Goal: Task Accomplishment & Management: Manage account settings

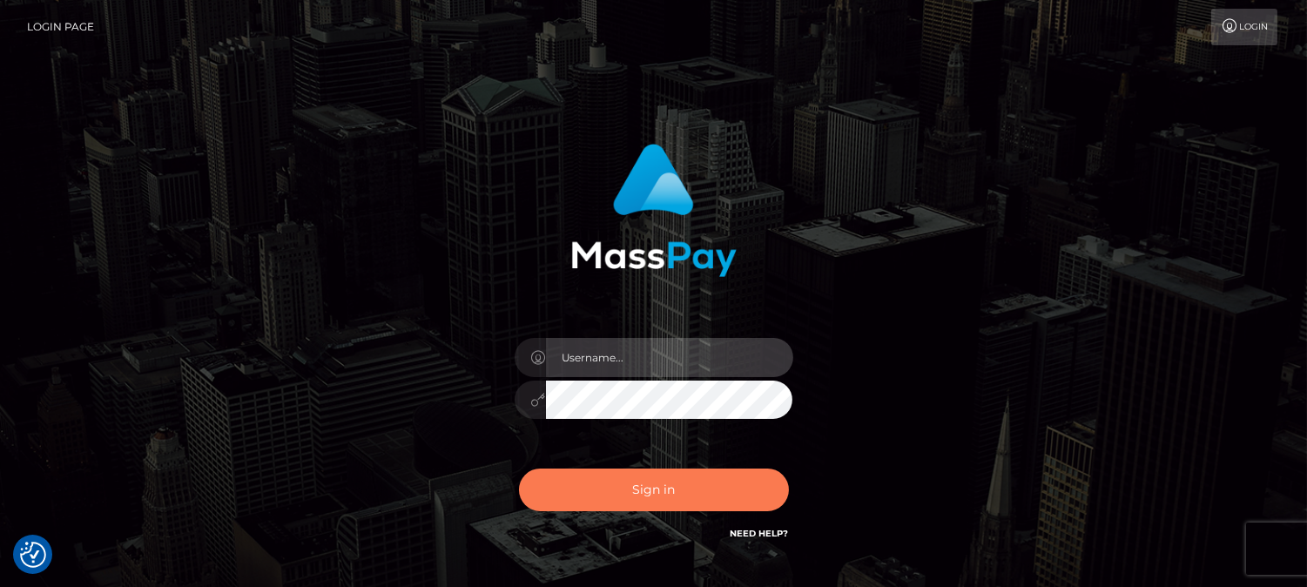
type input "[DOMAIN_NAME]"
click at [669, 476] on button "Sign in" at bounding box center [654, 490] width 270 height 43
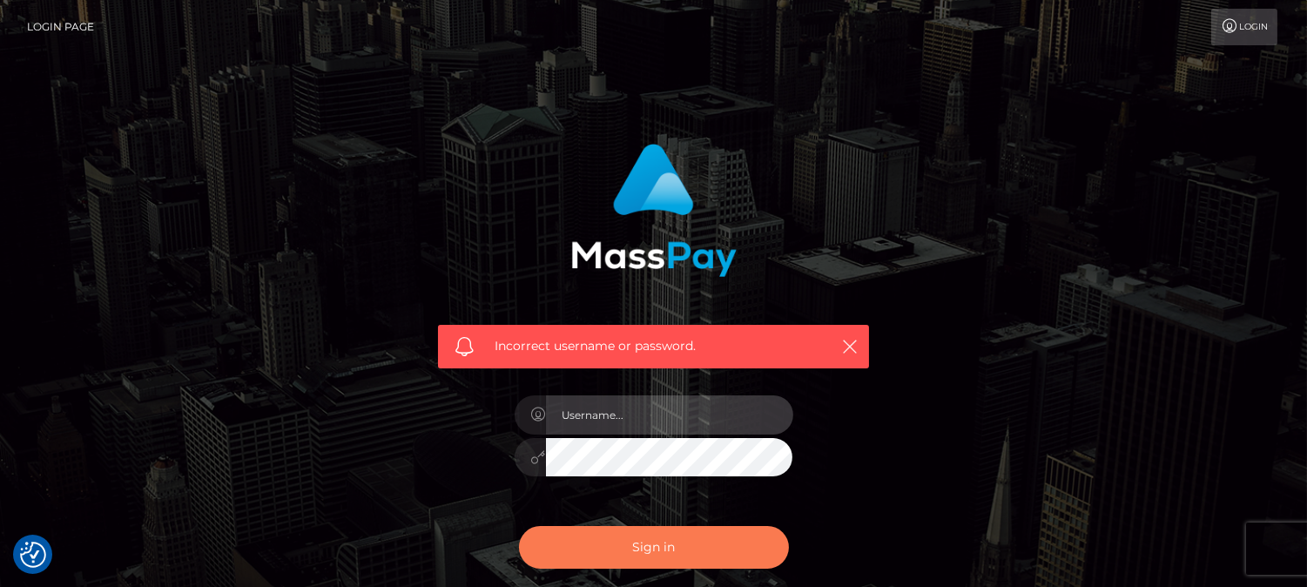
type input "[DOMAIN_NAME]"
click at [654, 550] on button "Sign in" at bounding box center [654, 547] width 270 height 43
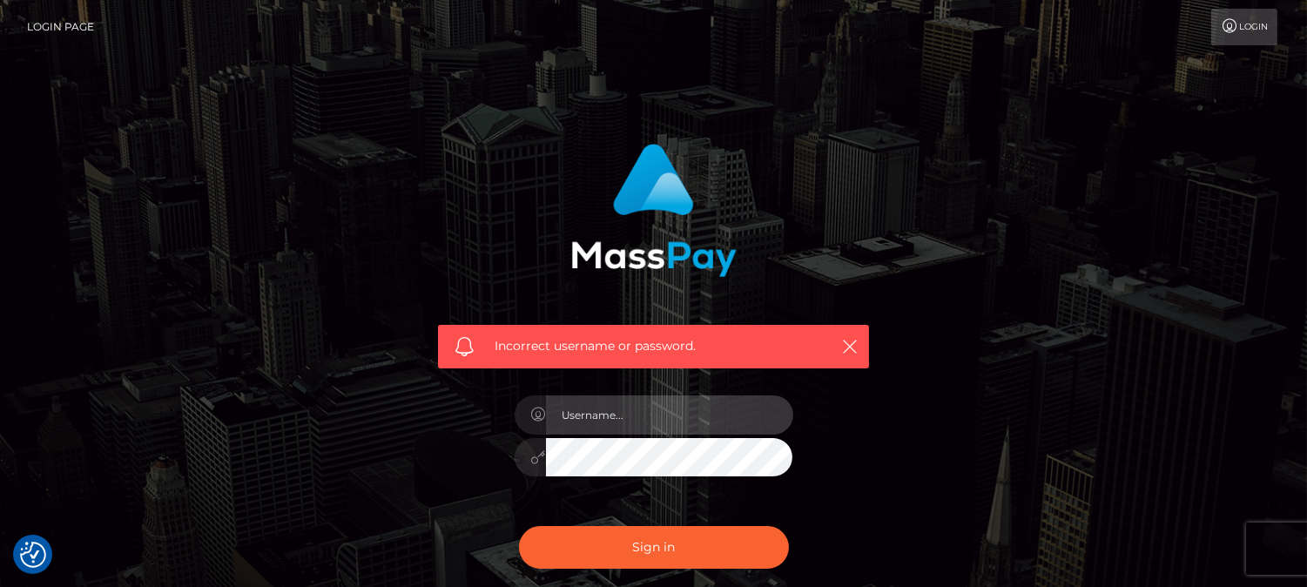
type input "[DOMAIN_NAME]"
click at [690, 428] on input "[DOMAIN_NAME]" at bounding box center [669, 414] width 247 height 39
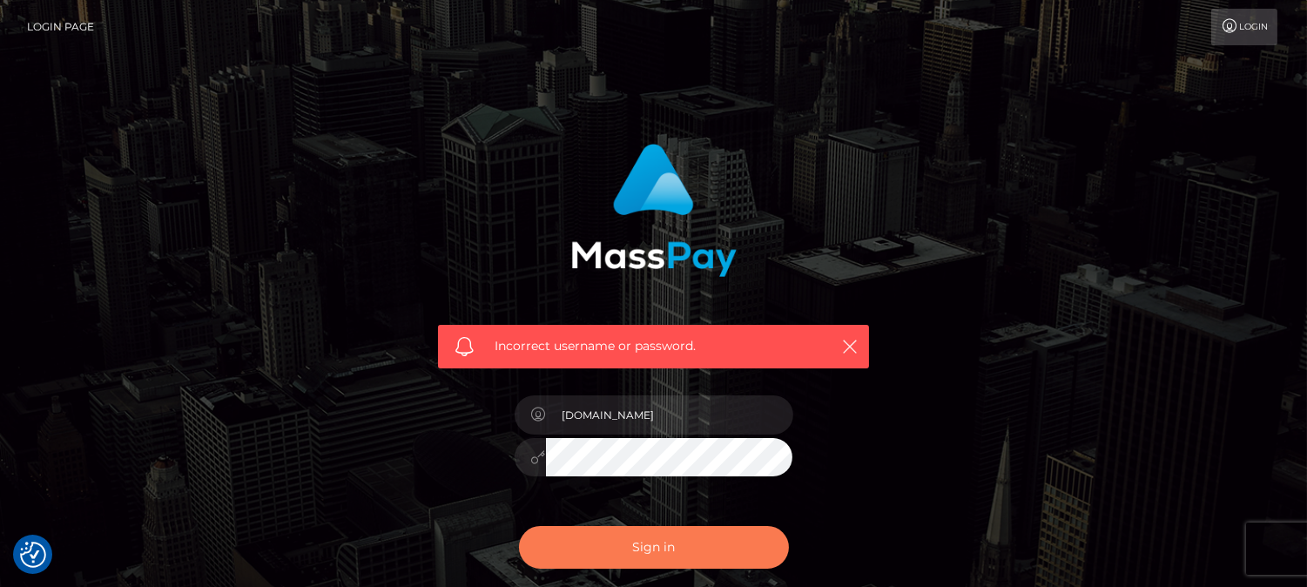
click at [636, 542] on button "Sign in" at bounding box center [654, 547] width 270 height 43
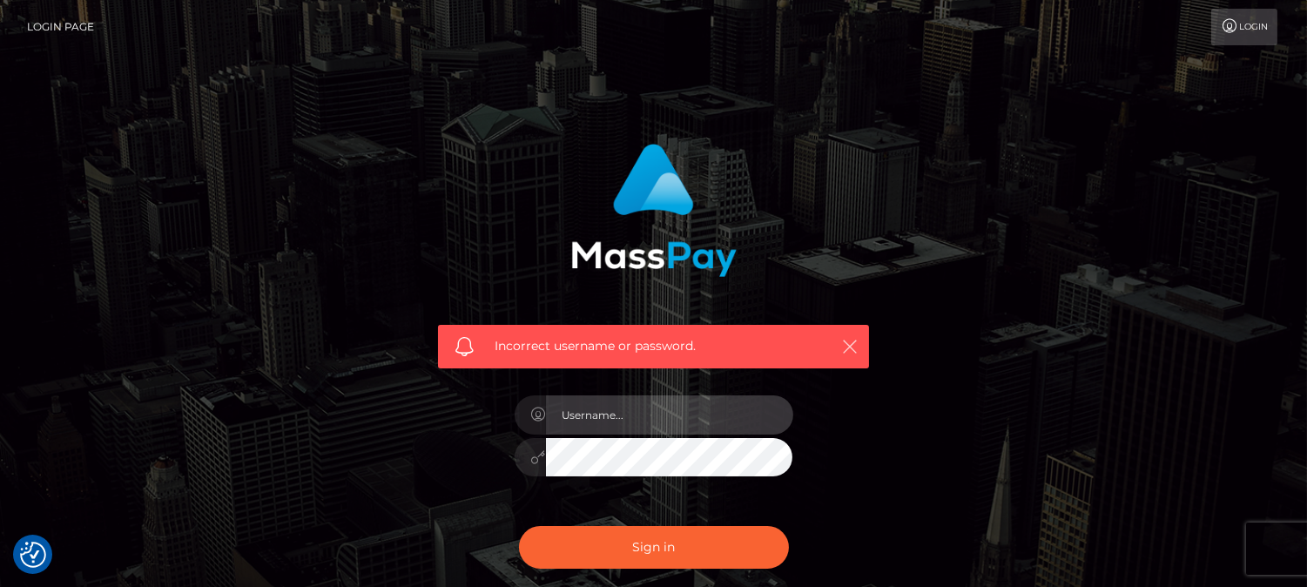
type input "[DOMAIN_NAME]"
click at [853, 341] on icon "button" at bounding box center [849, 346] width 17 height 17
click at [845, 340] on icon "button" at bounding box center [849, 346] width 17 height 17
click at [1064, 327] on div "Incorrect username or password. fr.es" at bounding box center [654, 381] width 993 height 501
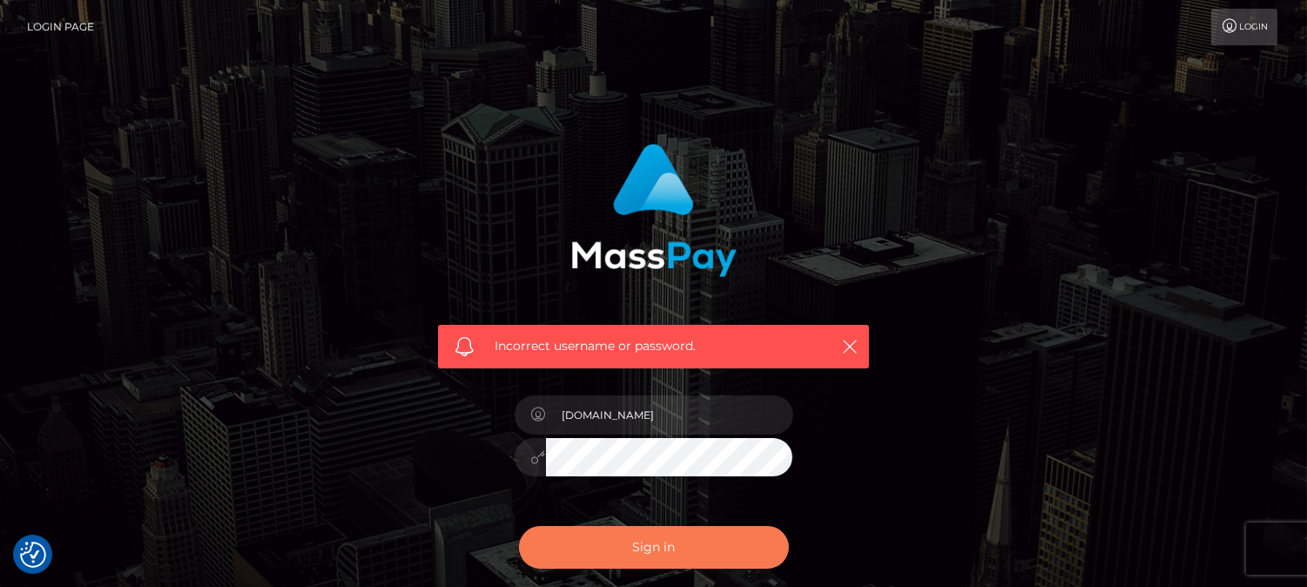
click at [637, 545] on button "Sign in" at bounding box center [654, 547] width 270 height 43
type input "[DOMAIN_NAME]"
click at [645, 536] on button "Sign in" at bounding box center [654, 547] width 270 height 43
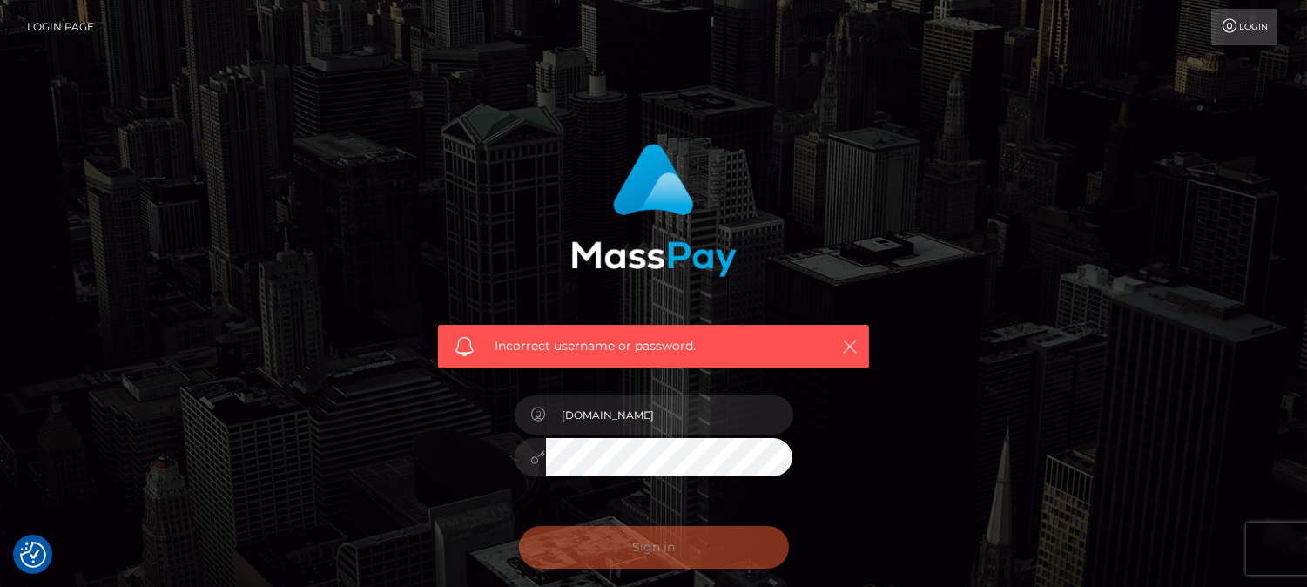
click at [846, 341] on icon "button" at bounding box center [849, 346] width 17 height 17
click at [848, 351] on icon "button" at bounding box center [849, 346] width 17 height 17
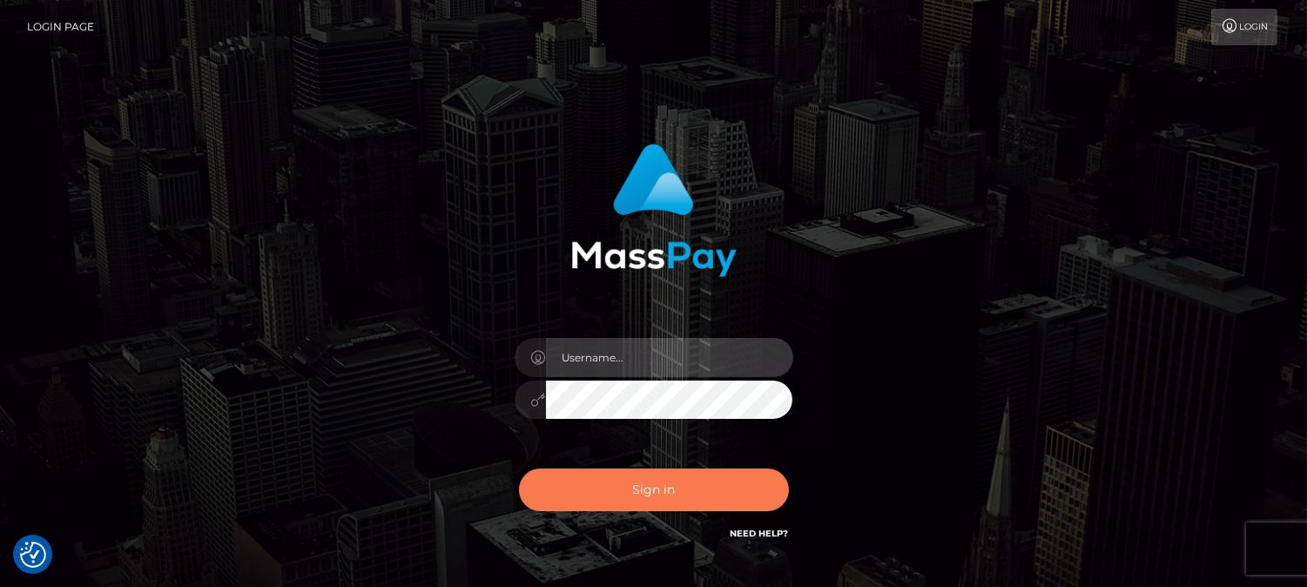
type input "[DOMAIN_NAME]"
click at [634, 483] on button "Sign in" at bounding box center [654, 490] width 270 height 43
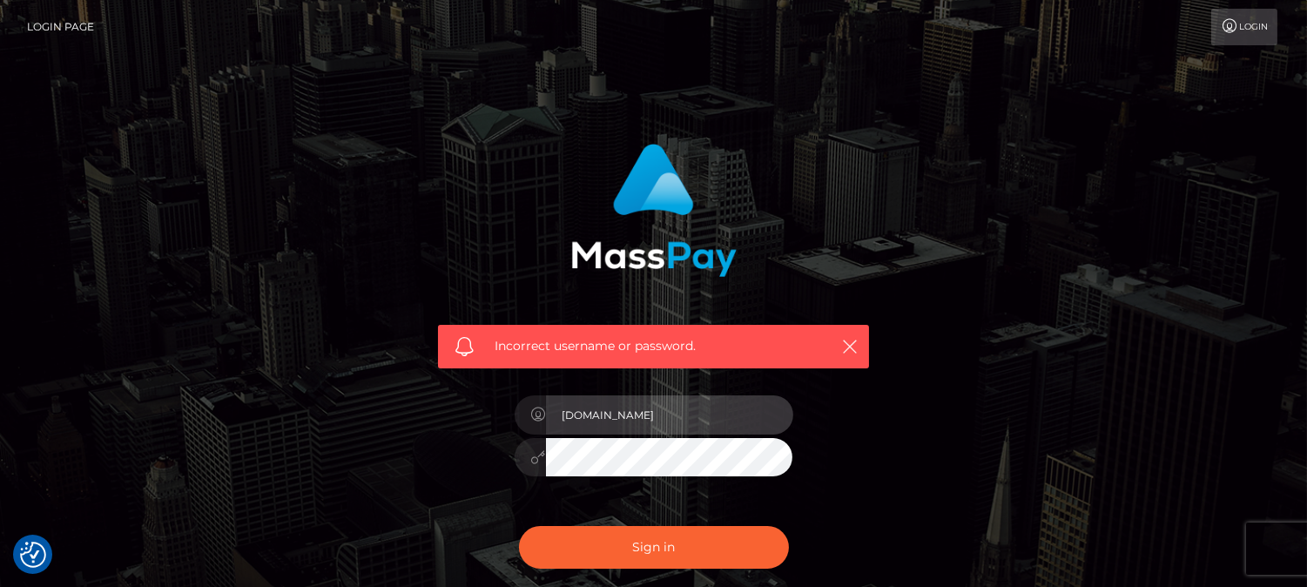
click at [654, 396] on input "fr.es" at bounding box center [669, 414] width 247 height 39
type input "by.es"
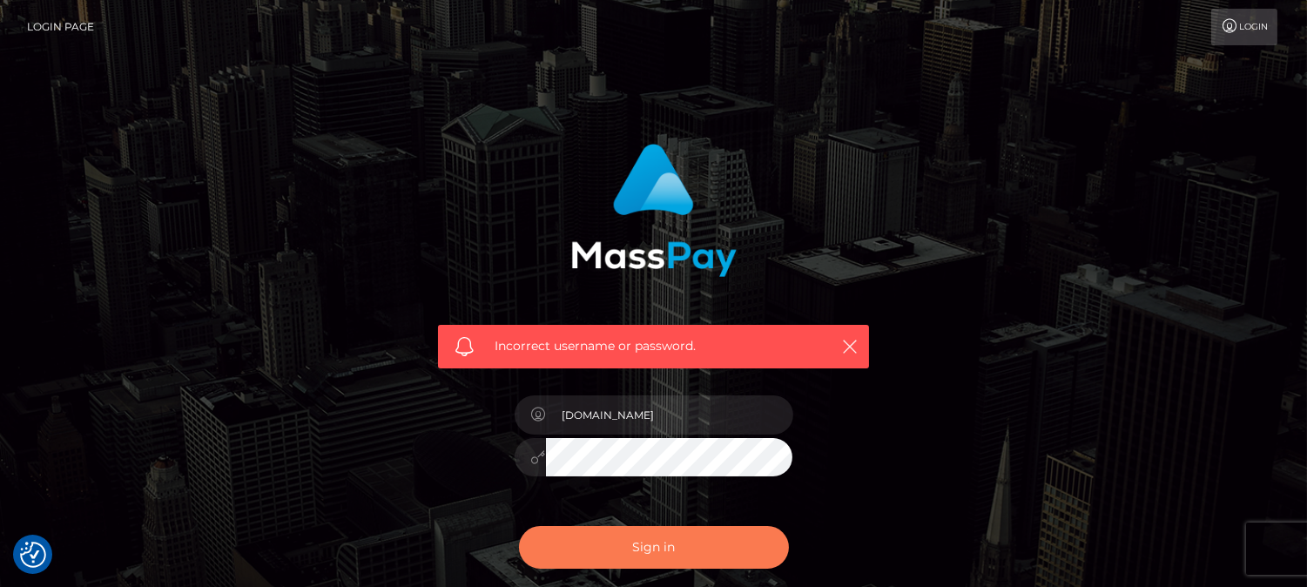
click at [679, 546] on button "Sign in" at bounding box center [654, 547] width 270 height 43
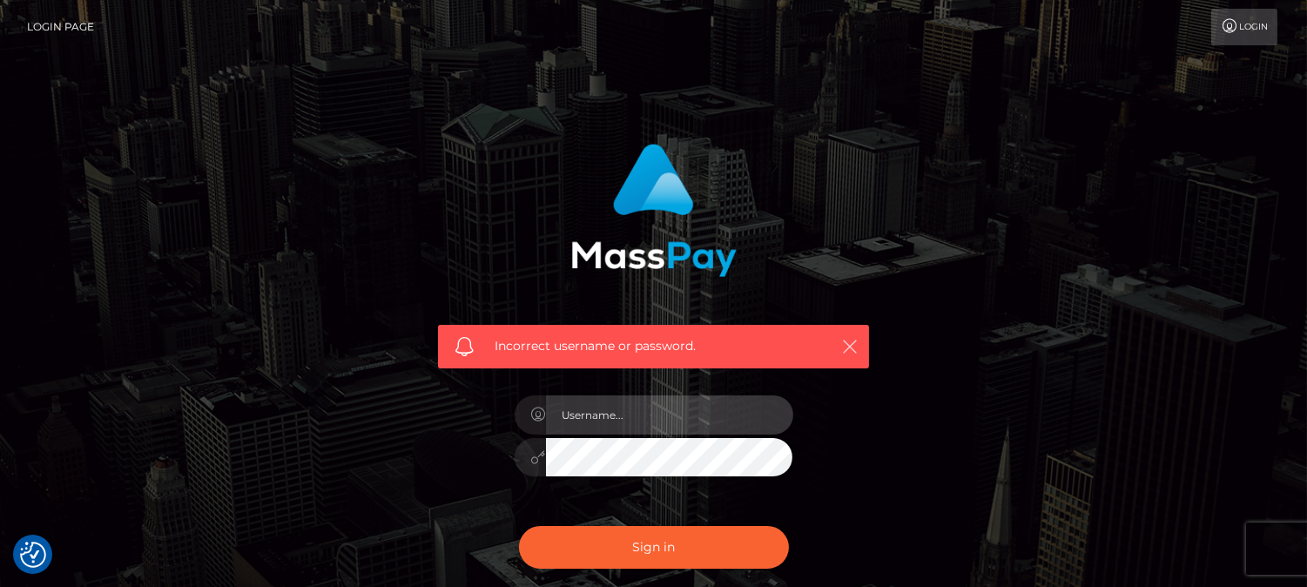
type input "fr.es"
click at [856, 347] on icon "button" at bounding box center [849, 346] width 17 height 17
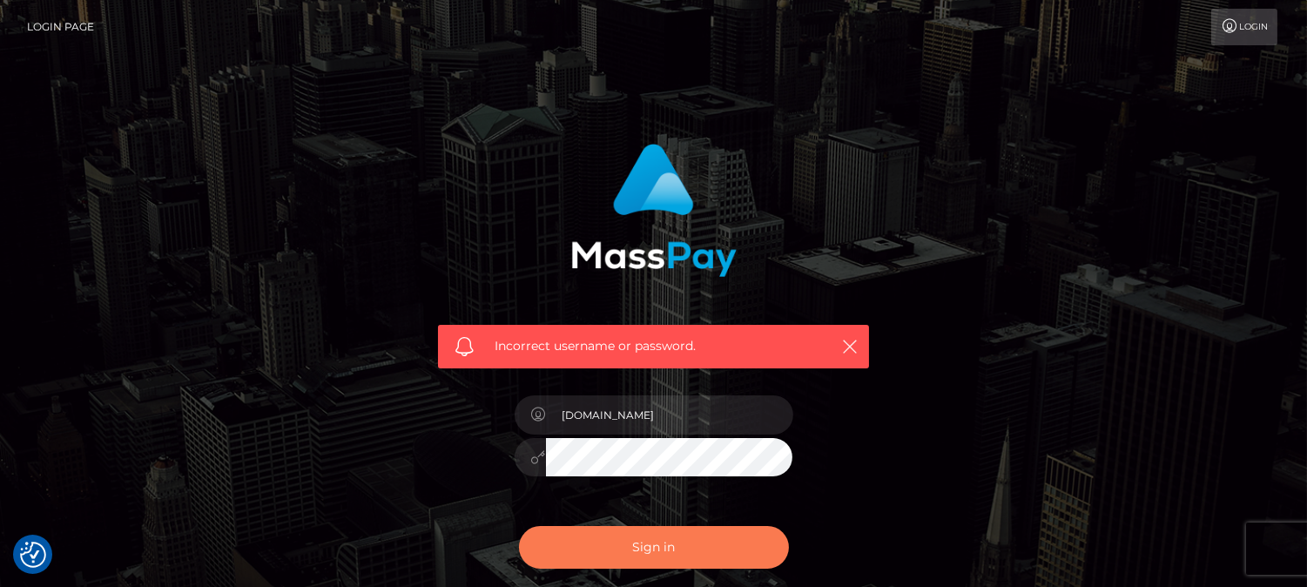
click at [668, 557] on button "Sign in" at bounding box center [654, 547] width 270 height 43
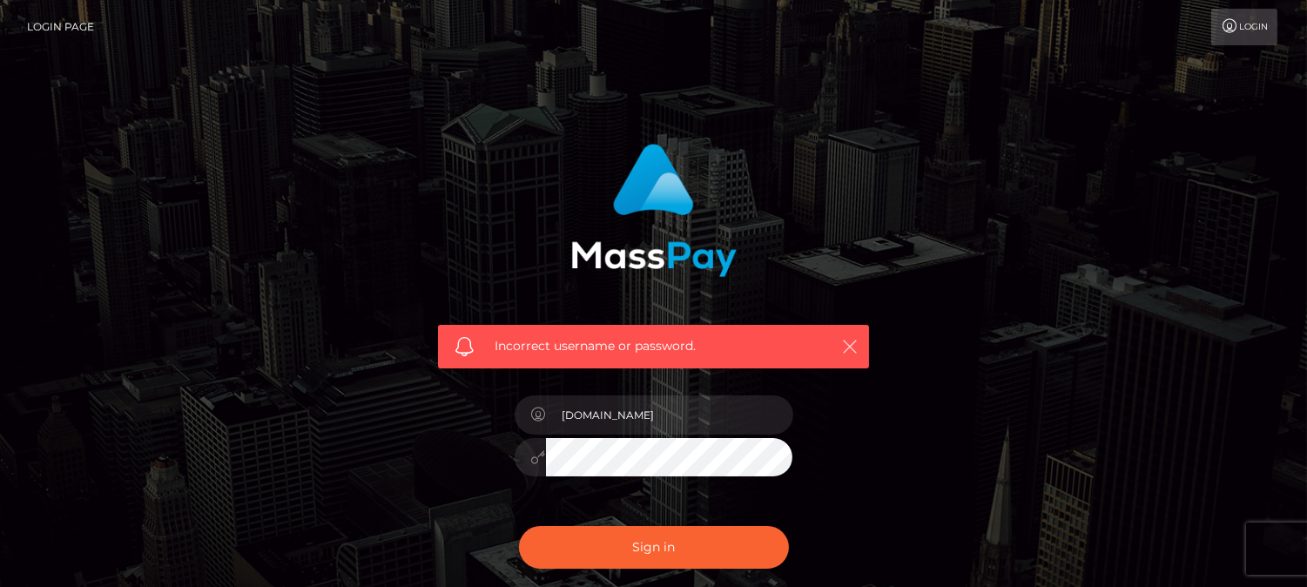
click at [845, 336] on button "button" at bounding box center [850, 346] width 22 height 22
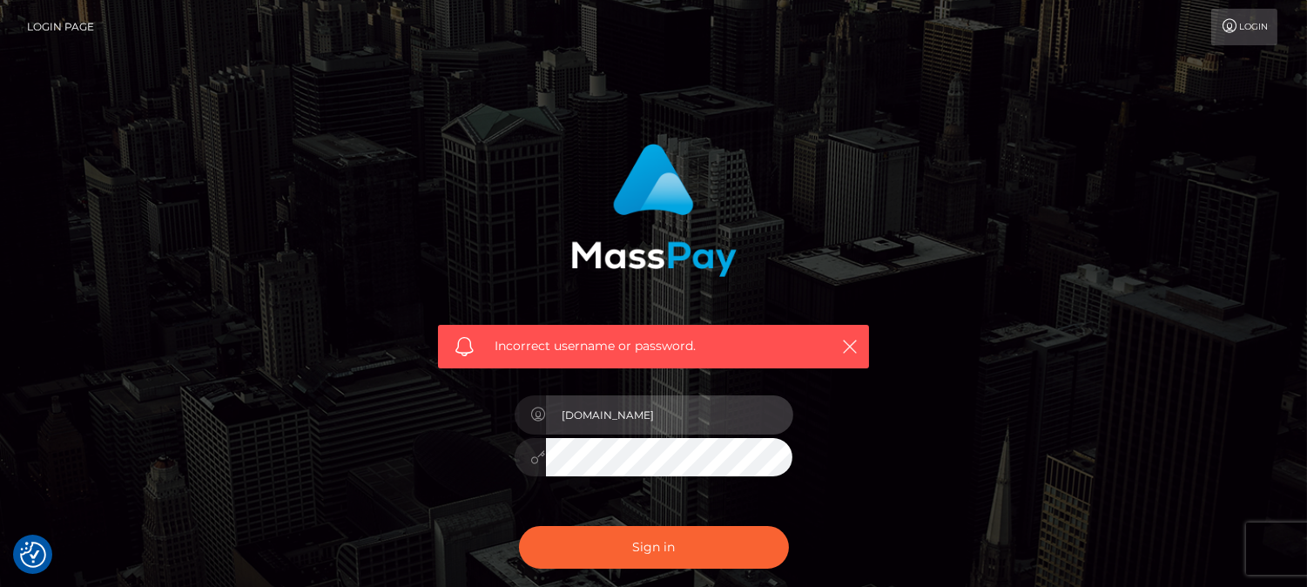
click at [630, 419] on input "fr.es" at bounding box center [669, 414] width 247 height 39
type input "by.es"
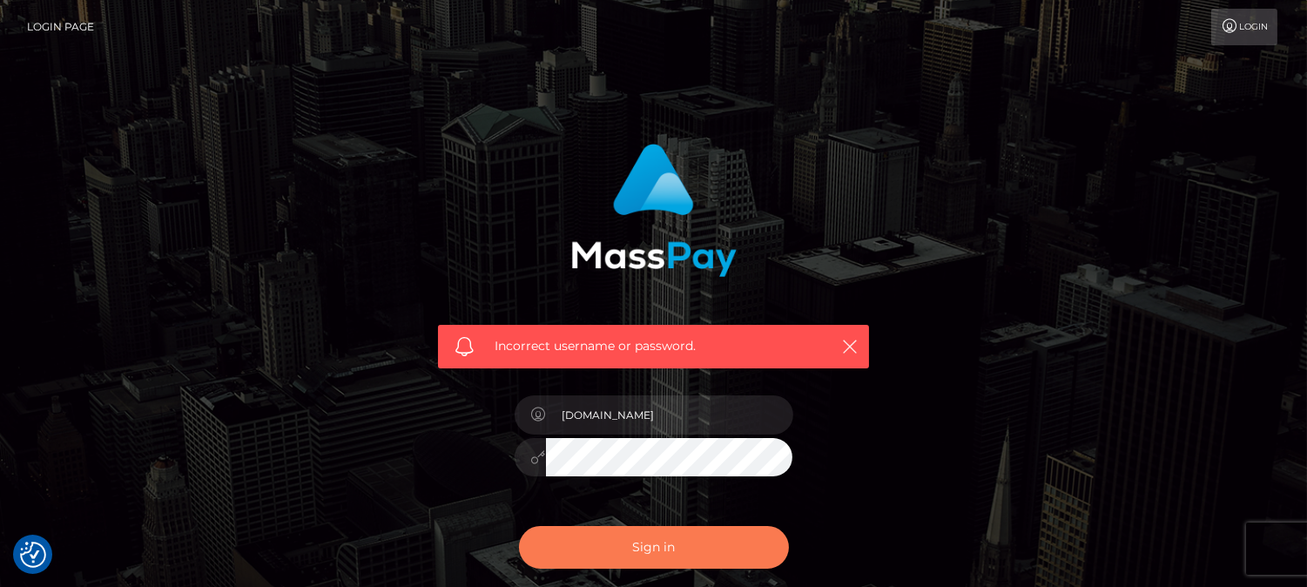
click at [656, 540] on button "Sign in" at bounding box center [654, 547] width 270 height 43
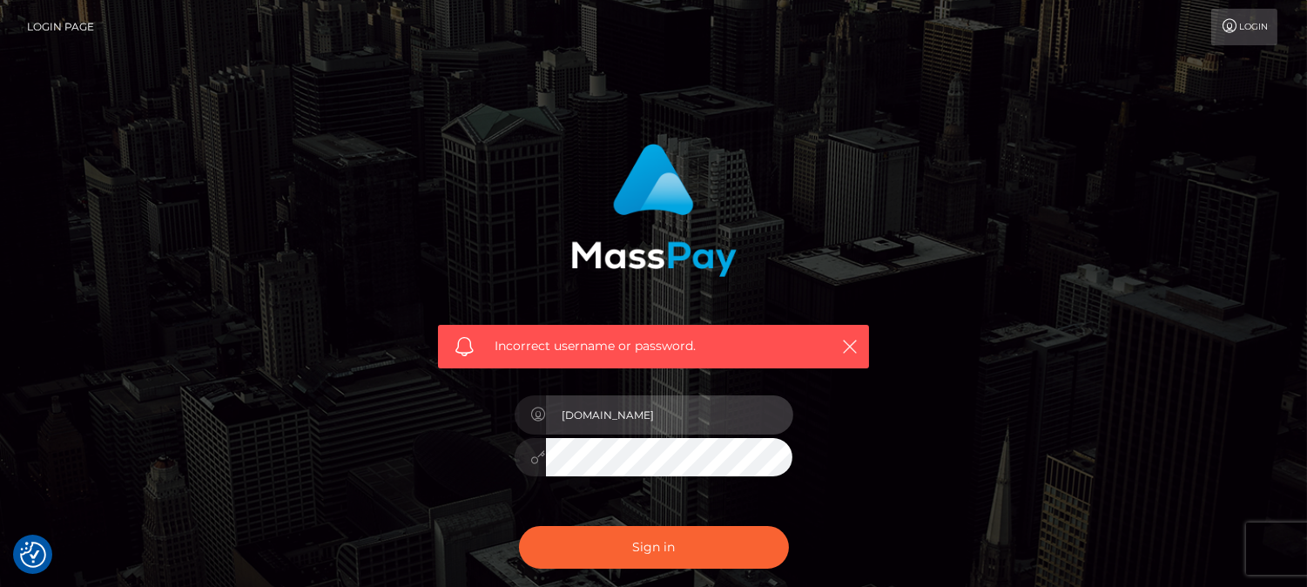
click at [631, 402] on input "fr.es" at bounding box center [669, 414] width 247 height 39
type input "by.es"
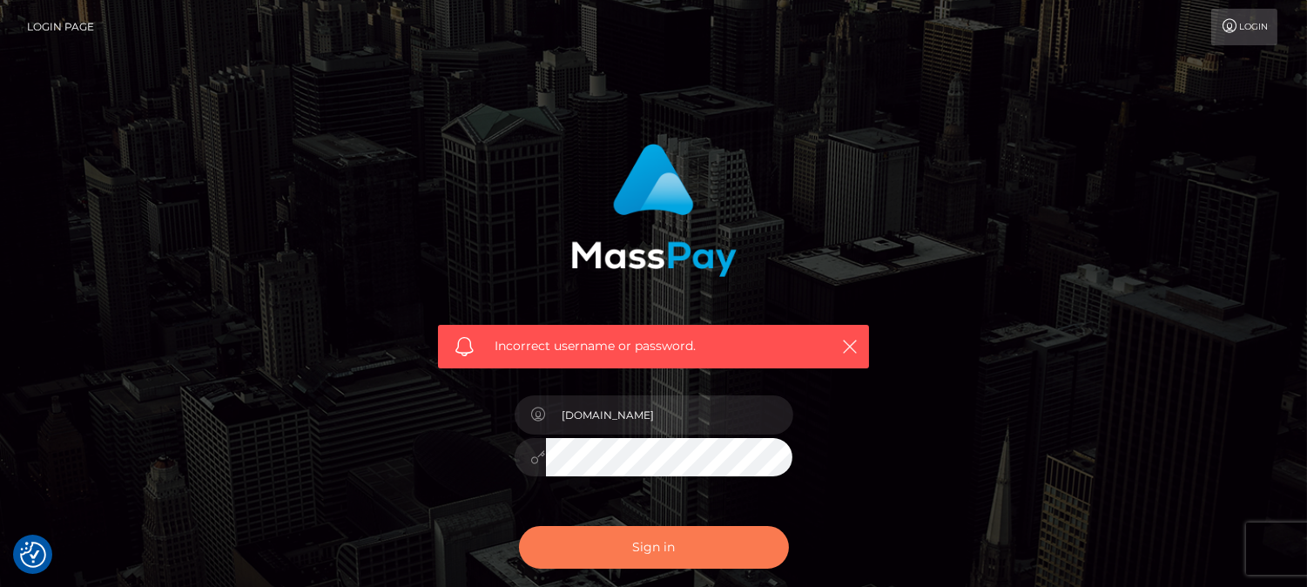
click at [679, 532] on button "Sign in" at bounding box center [654, 547] width 270 height 43
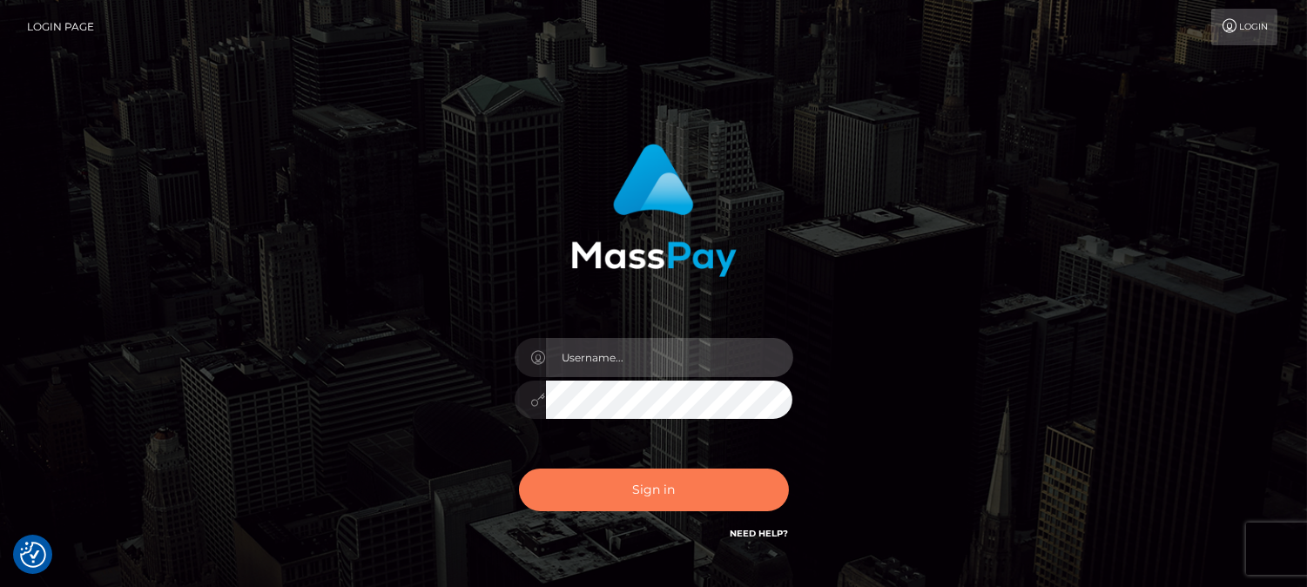
type input "[DOMAIN_NAME]"
click at [682, 488] on button "Sign in" at bounding box center [654, 490] width 270 height 43
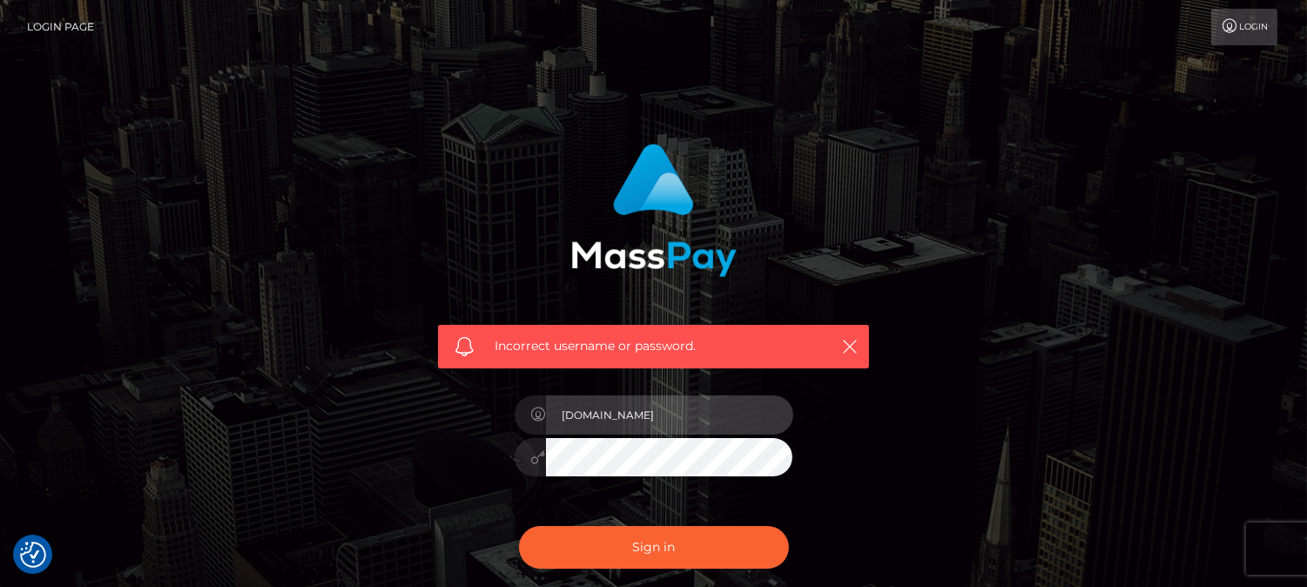
click at [637, 411] on input "[DOMAIN_NAME]" at bounding box center [669, 414] width 247 height 39
type input "[DOMAIN_NAME]"
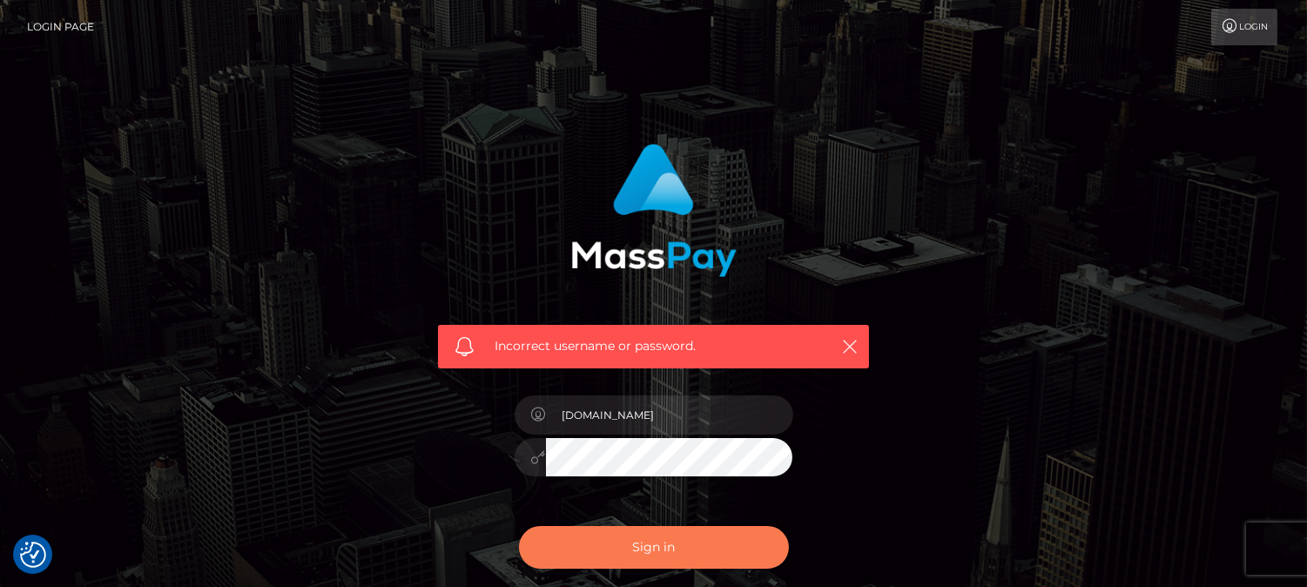
click at [610, 544] on button "Sign in" at bounding box center [654, 547] width 270 height 43
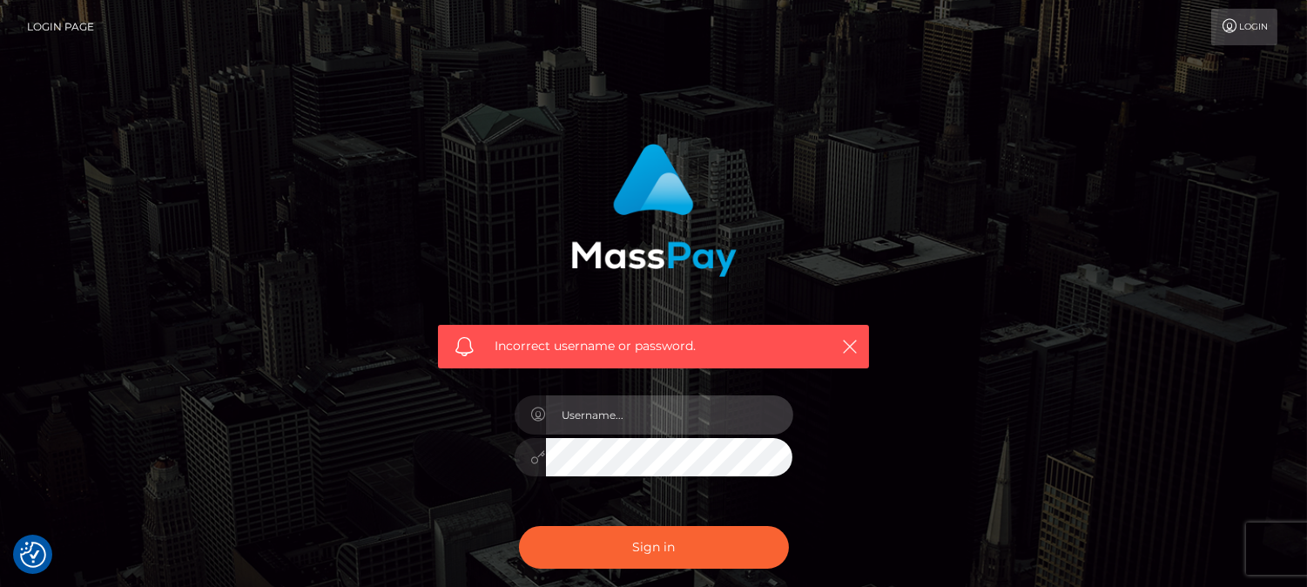
type input "[DOMAIN_NAME]"
click at [921, 466] on div "Incorrect username or password. fr.es" at bounding box center [654, 381] width 993 height 501
click at [876, 176] on div "Incorrect username or password." at bounding box center [653, 250] width 457 height 238
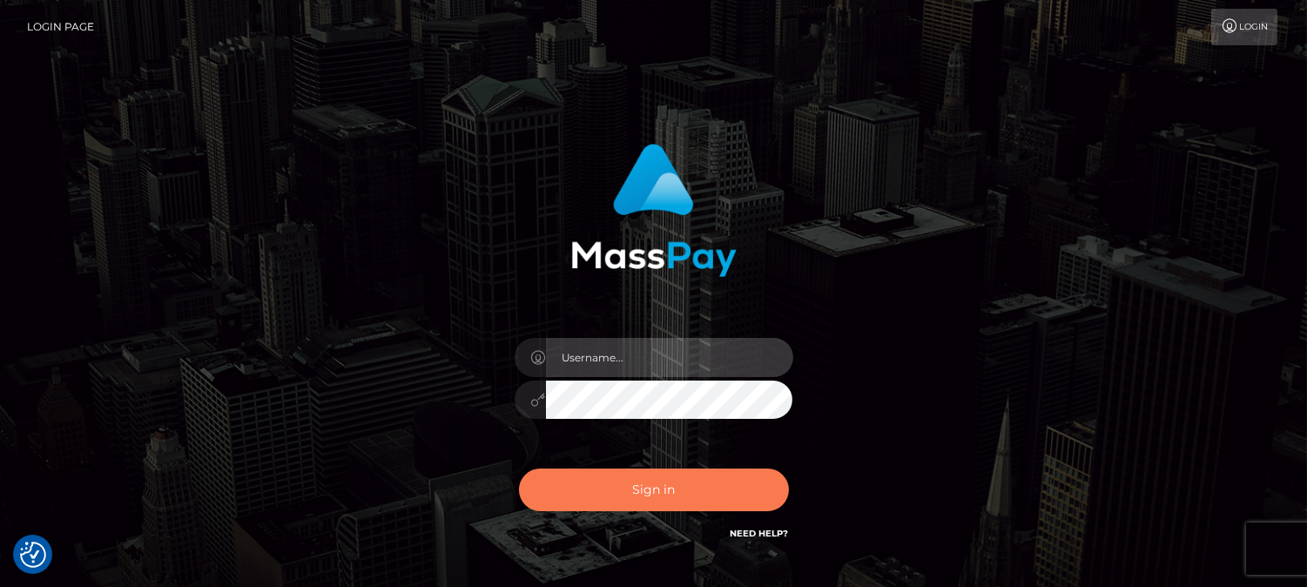
type input "[DOMAIN_NAME]"
click at [630, 479] on button "Sign in" at bounding box center [654, 490] width 270 height 43
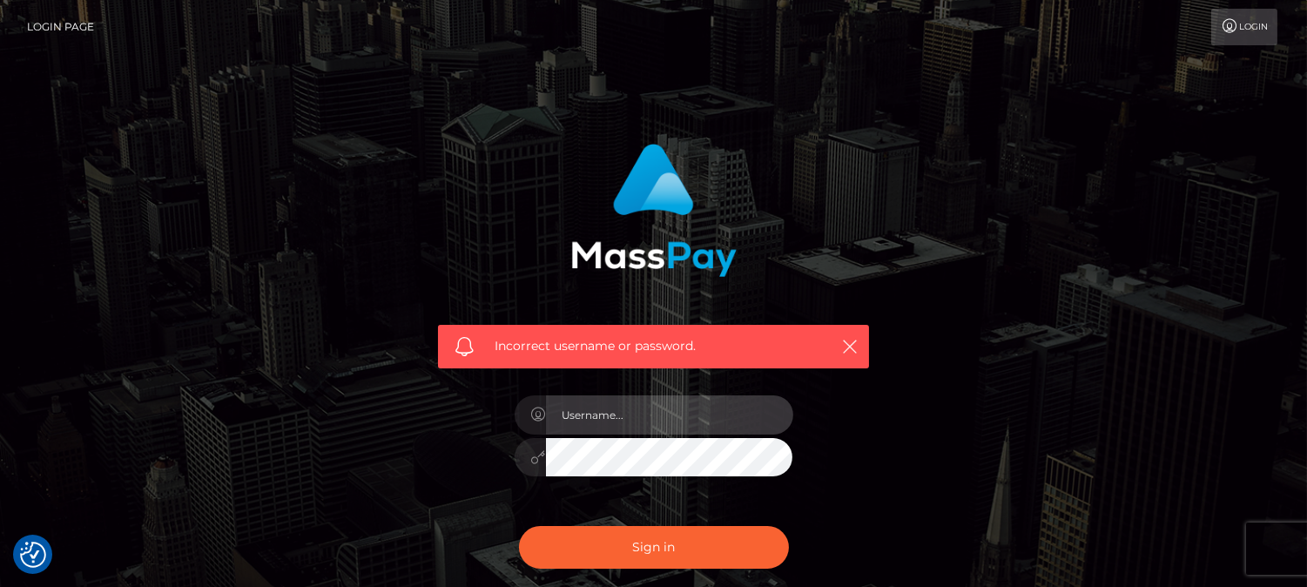
type input "fr.es"
click at [669, 422] on input "fr.es" at bounding box center [669, 414] width 247 height 39
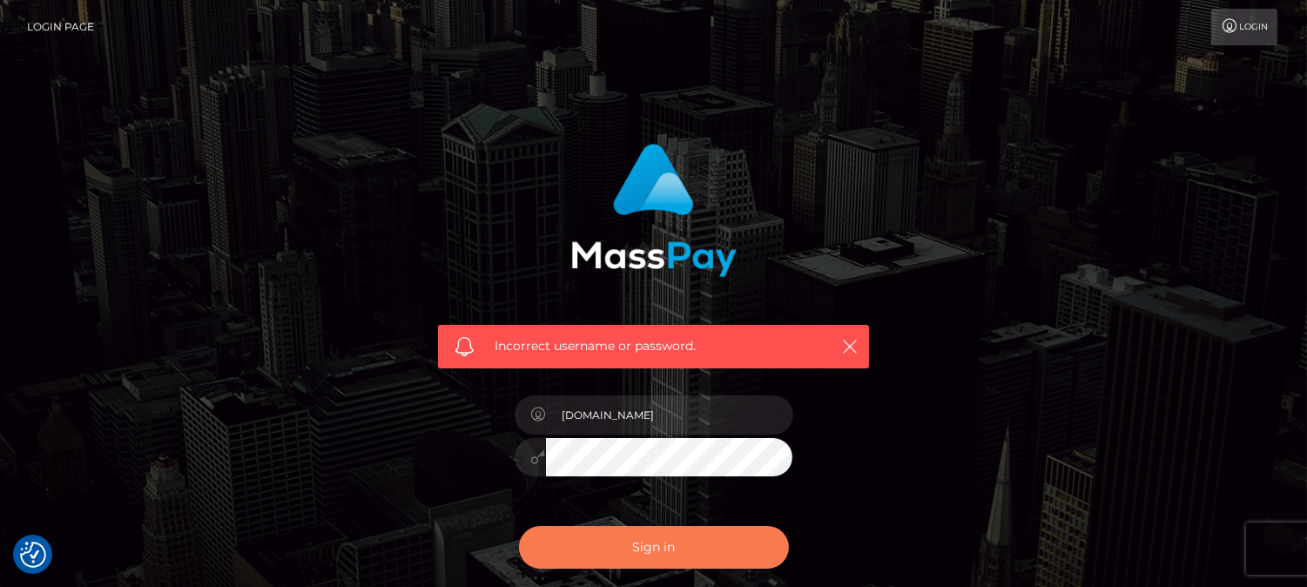
click at [672, 559] on button "Sign in" at bounding box center [654, 547] width 270 height 43
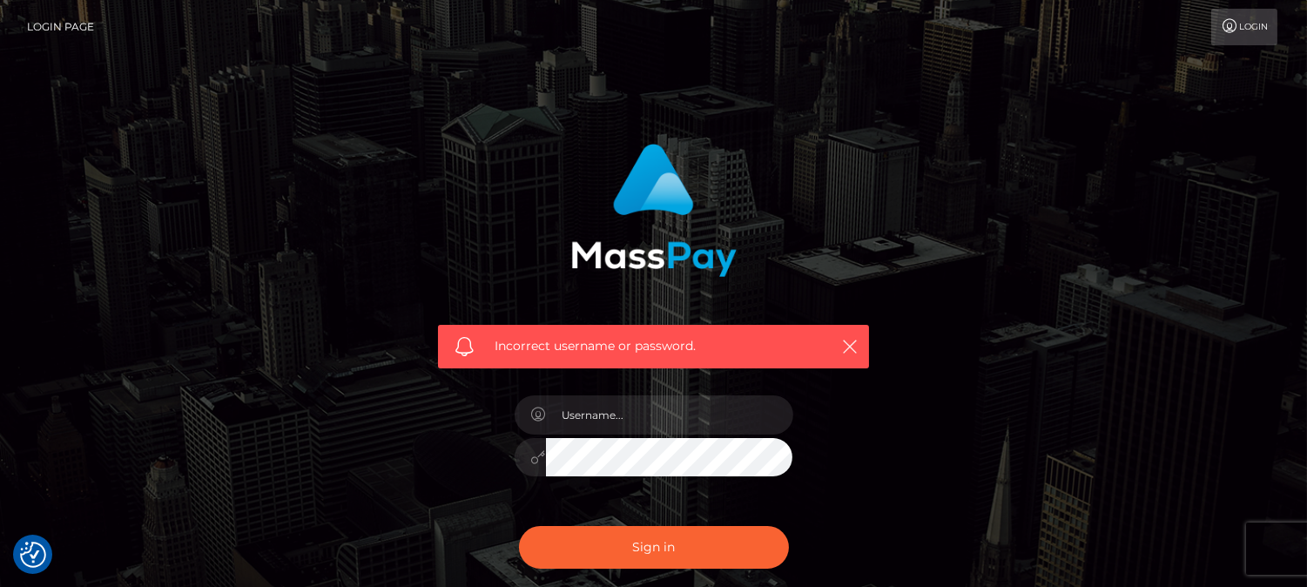
checkbox input "true"
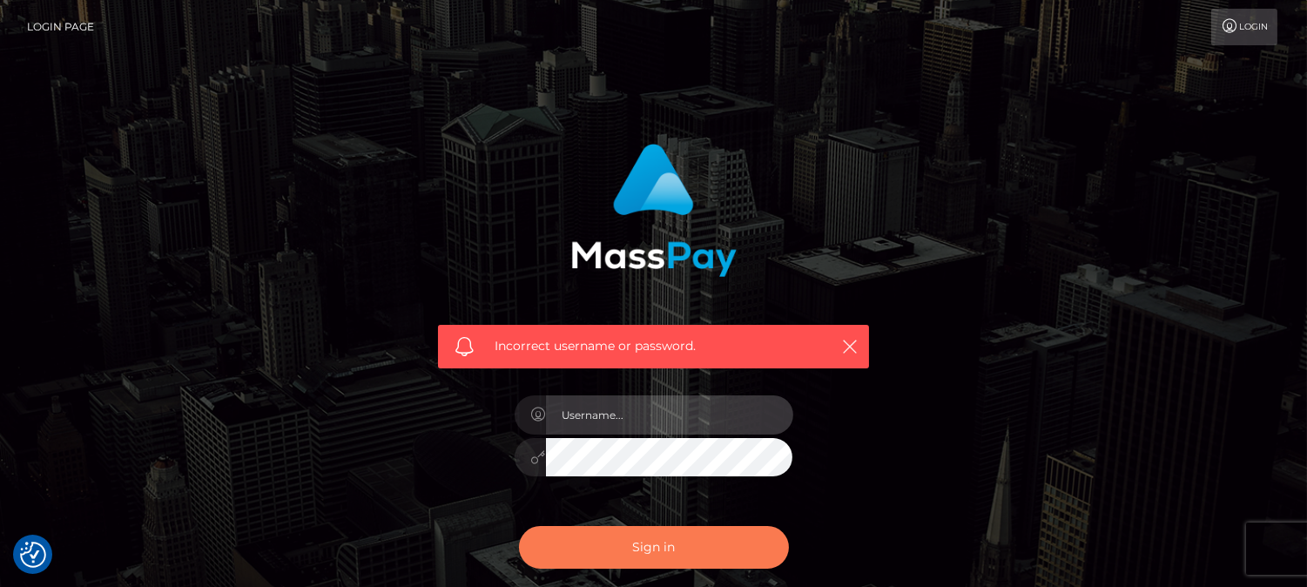
type input "fr.es"
click at [667, 554] on button "Sign in" at bounding box center [654, 547] width 270 height 43
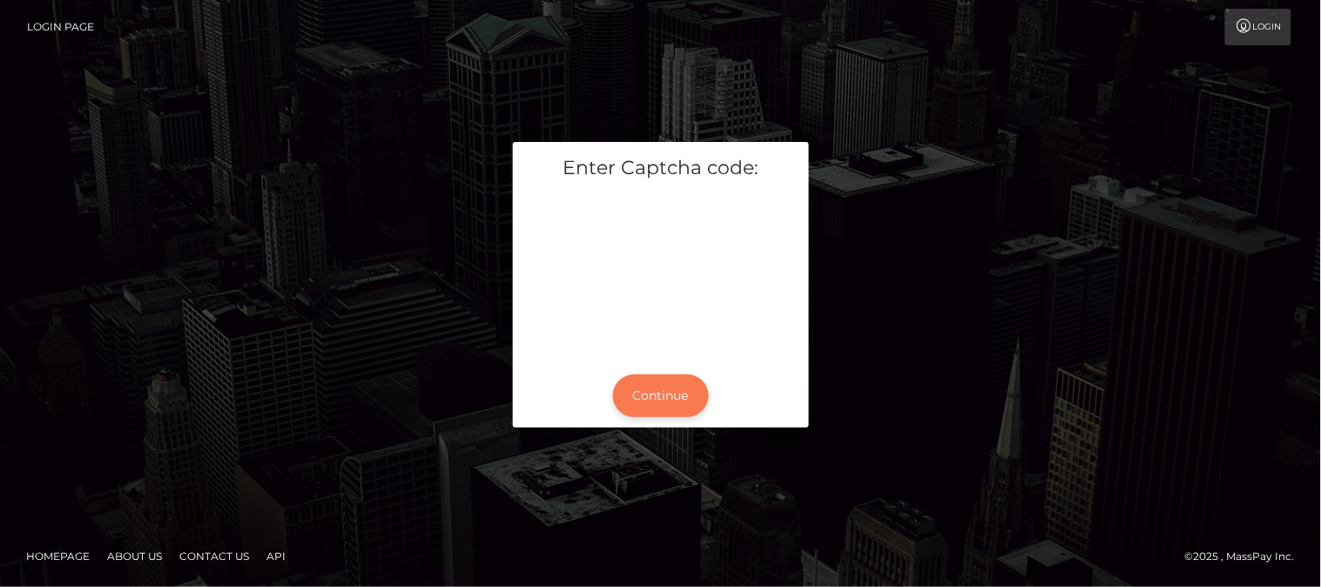
click at [666, 401] on button "Continue" at bounding box center [661, 395] width 96 height 43
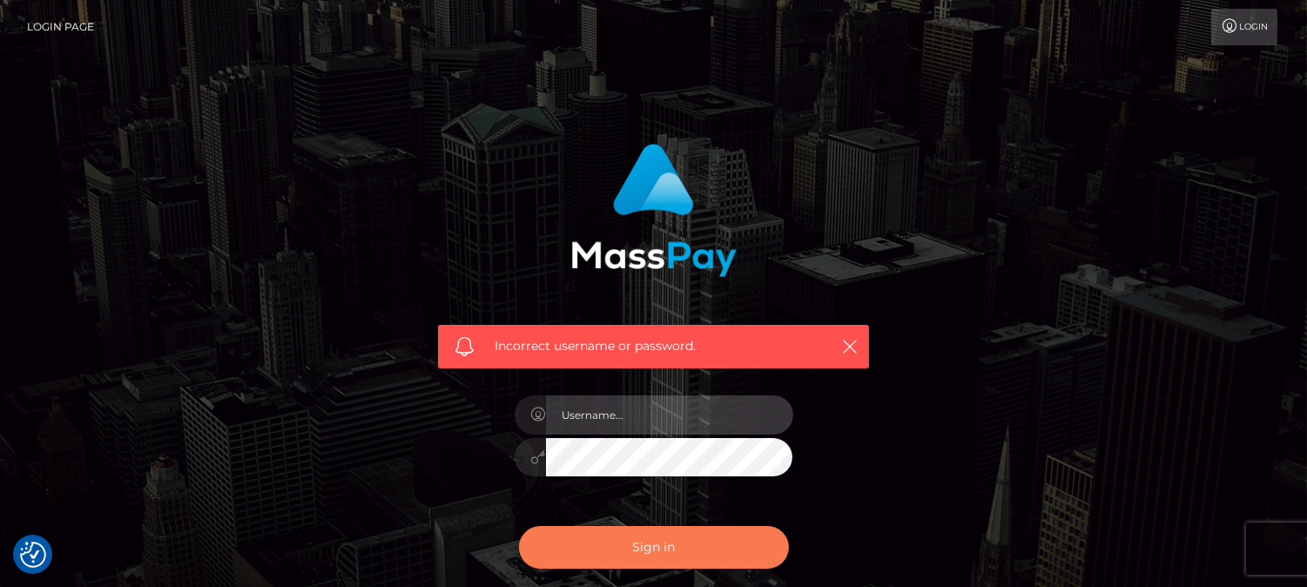
type input "[DOMAIN_NAME]"
click at [664, 554] on button "Sign in" at bounding box center [654, 547] width 270 height 43
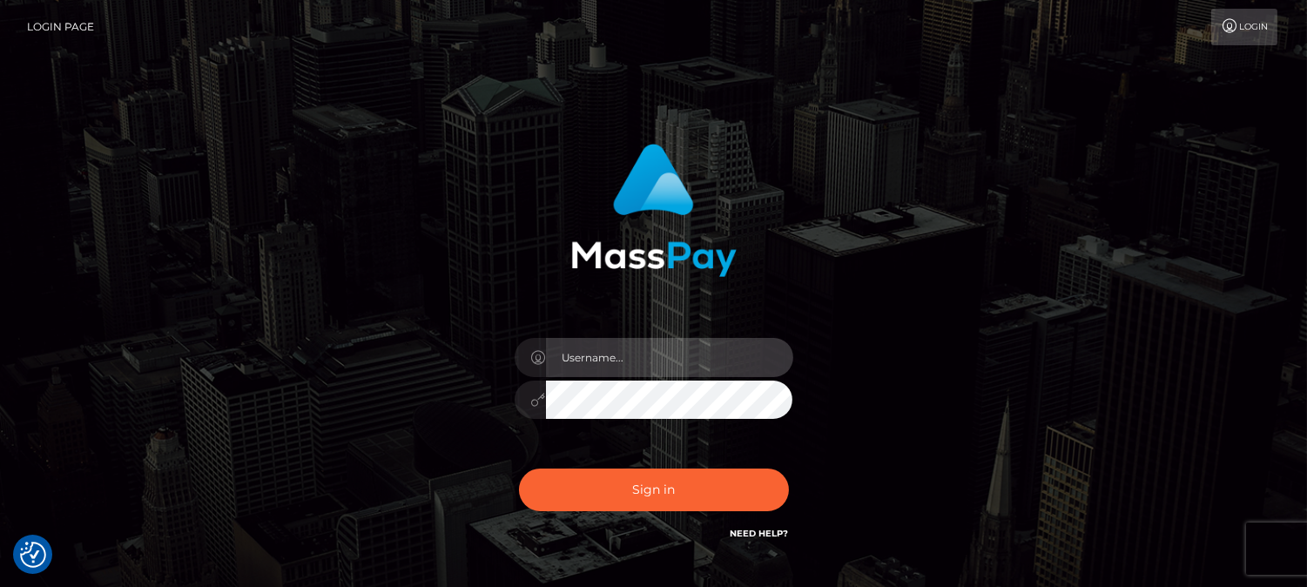
type input "[DOMAIN_NAME]"
drag, startPoint x: 1316, startPoint y: 1, endPoint x: 994, endPoint y: 165, distance: 361.8
click at [994, 165] on div "fr.es Sign in" at bounding box center [654, 352] width 993 height 443
click at [869, 230] on div at bounding box center [653, 204] width 457 height 146
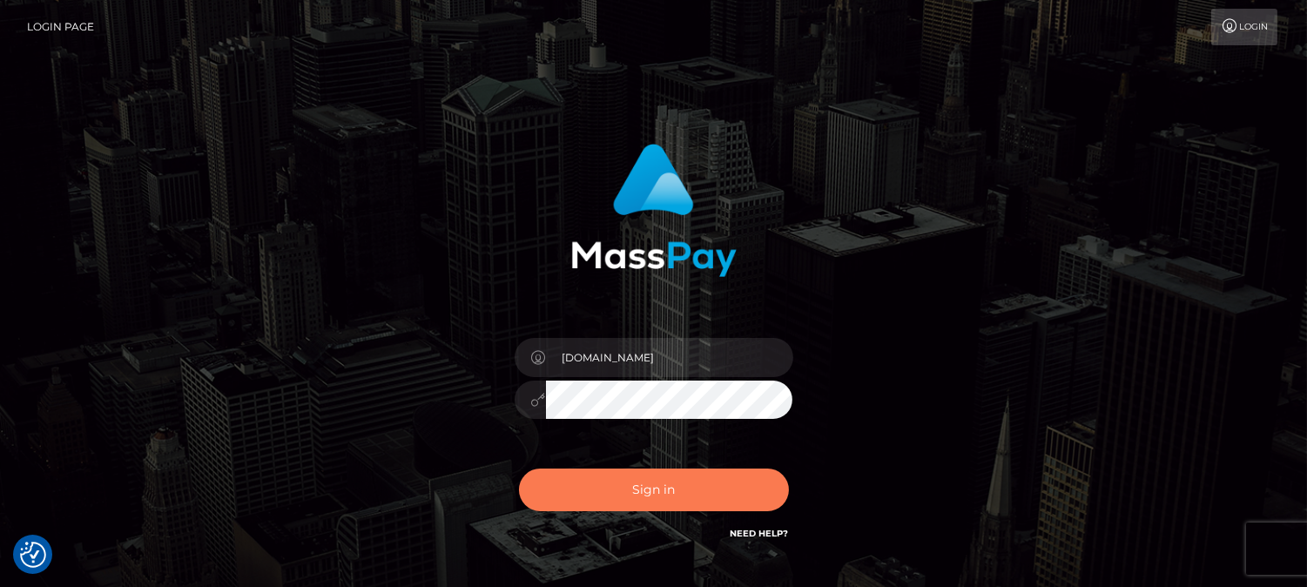
click at [594, 488] on button "Sign in" at bounding box center [654, 490] width 270 height 43
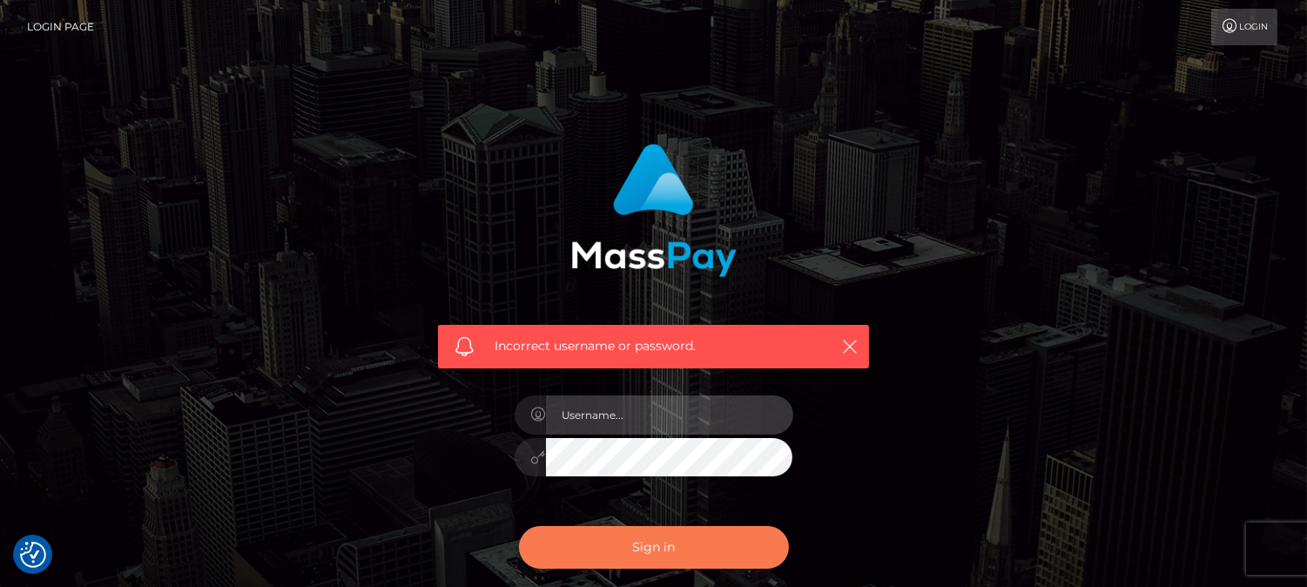
type input "fr.es"
click at [632, 544] on button "Sign in" at bounding box center [654, 547] width 270 height 43
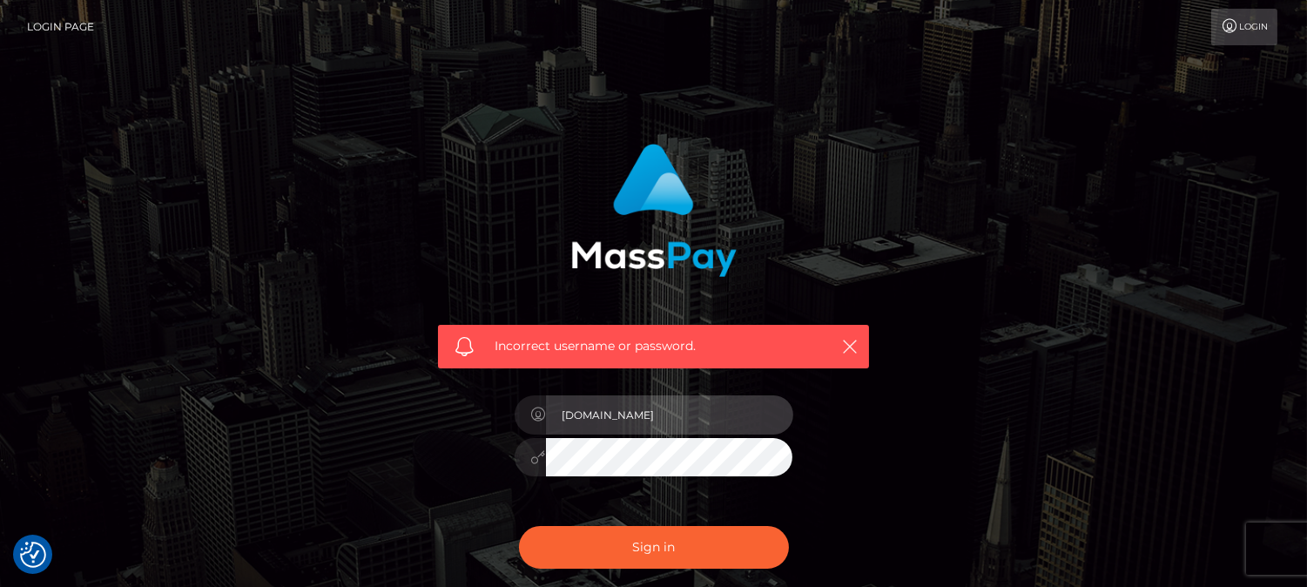
click at [639, 428] on input "[DOMAIN_NAME]" at bounding box center [669, 414] width 247 height 39
type input "by.es"
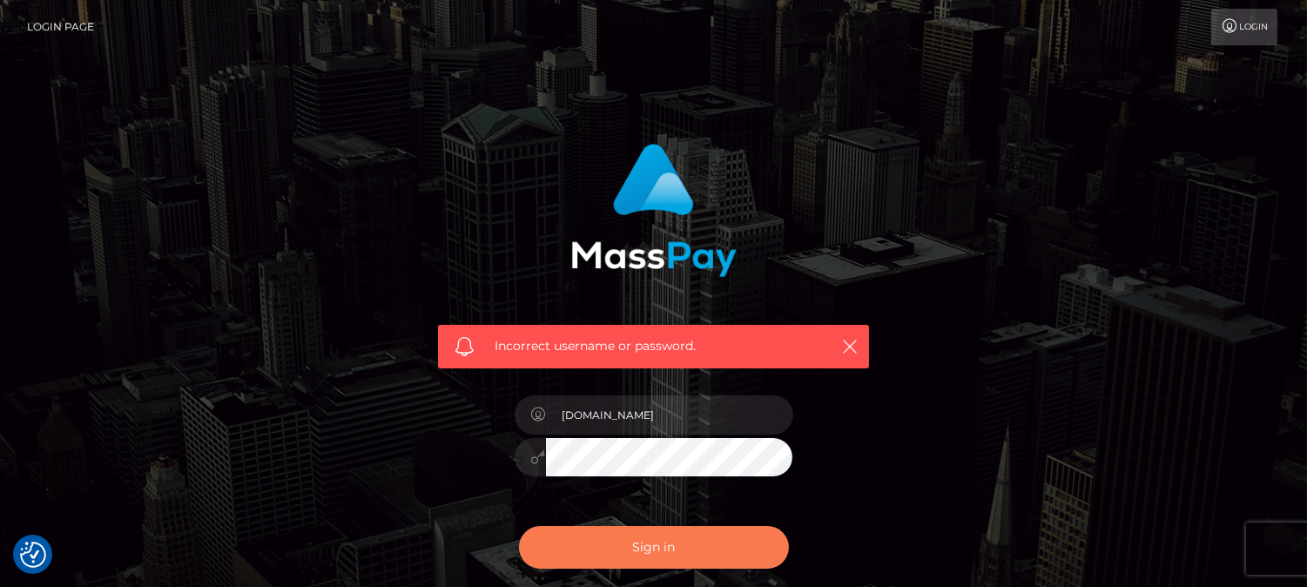
click at [611, 549] on button "Sign in" at bounding box center [654, 547] width 270 height 43
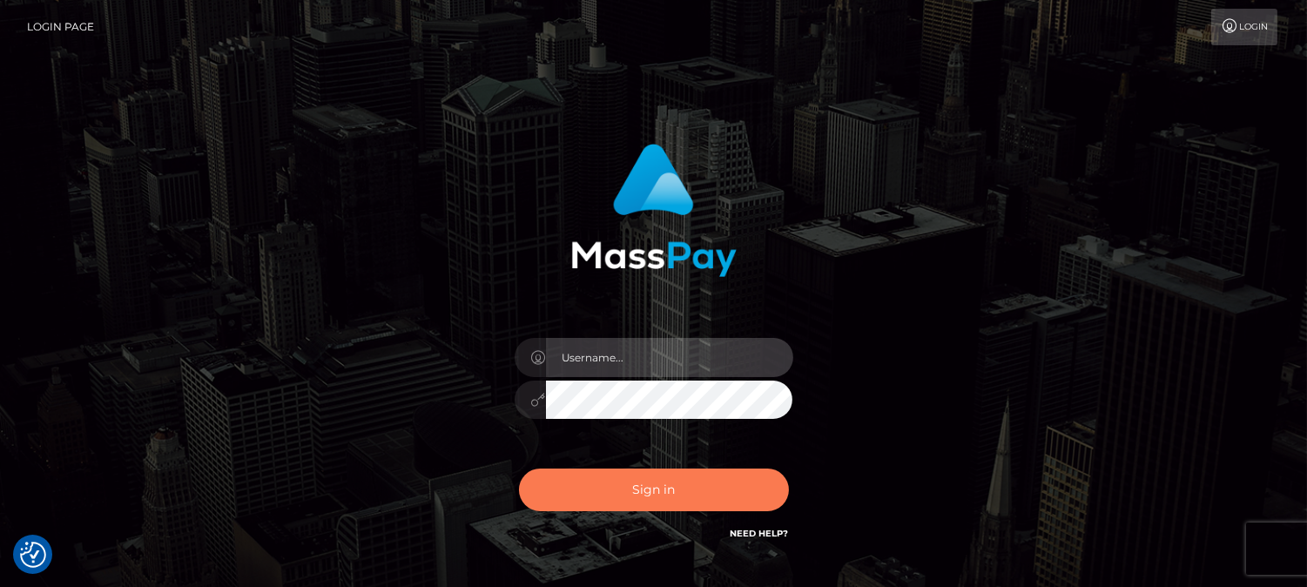
type input "fr.es"
click at [669, 482] on button "Sign in" at bounding box center [654, 490] width 270 height 43
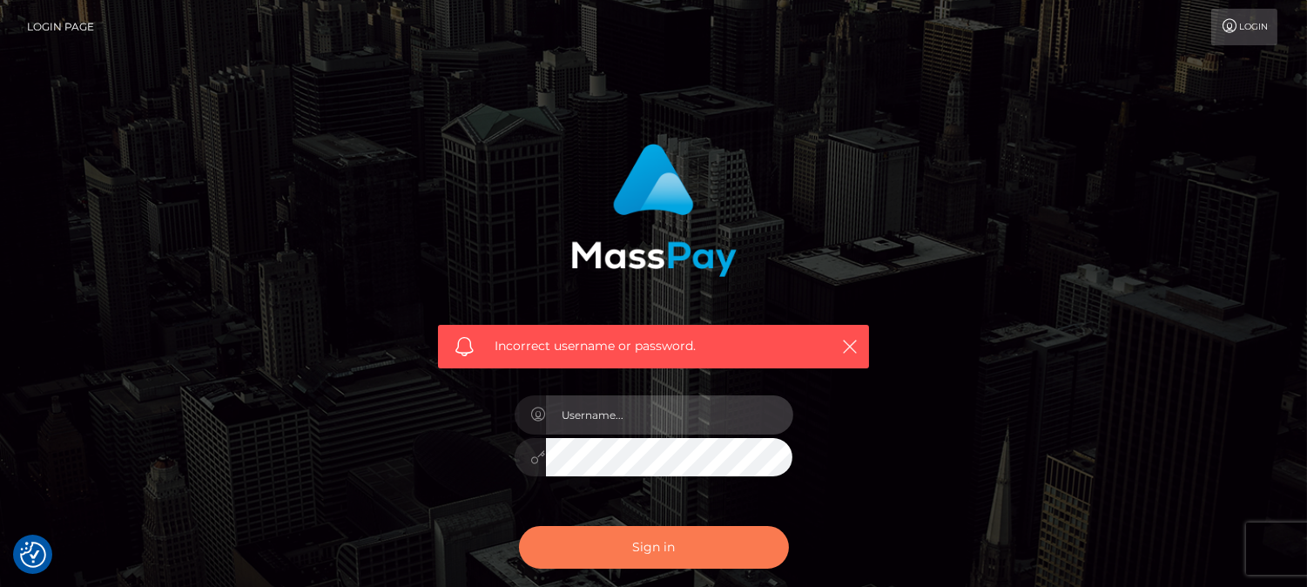
type input "[DOMAIN_NAME]"
click at [667, 541] on button "Sign in" at bounding box center [654, 547] width 270 height 43
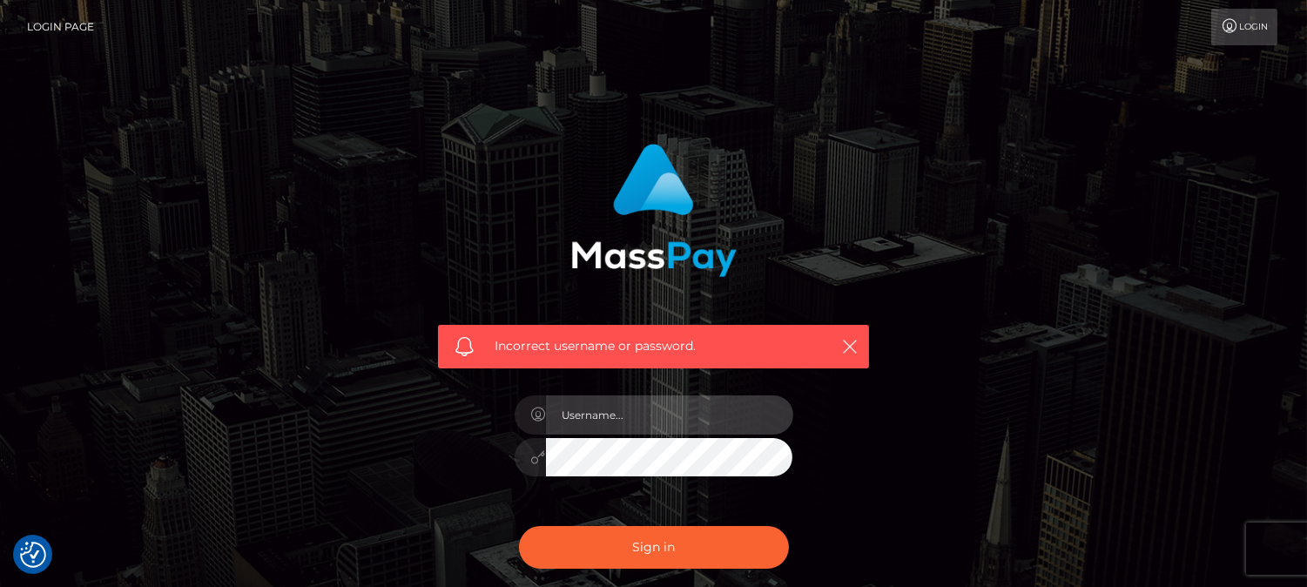
type input "[DOMAIN_NAME]"
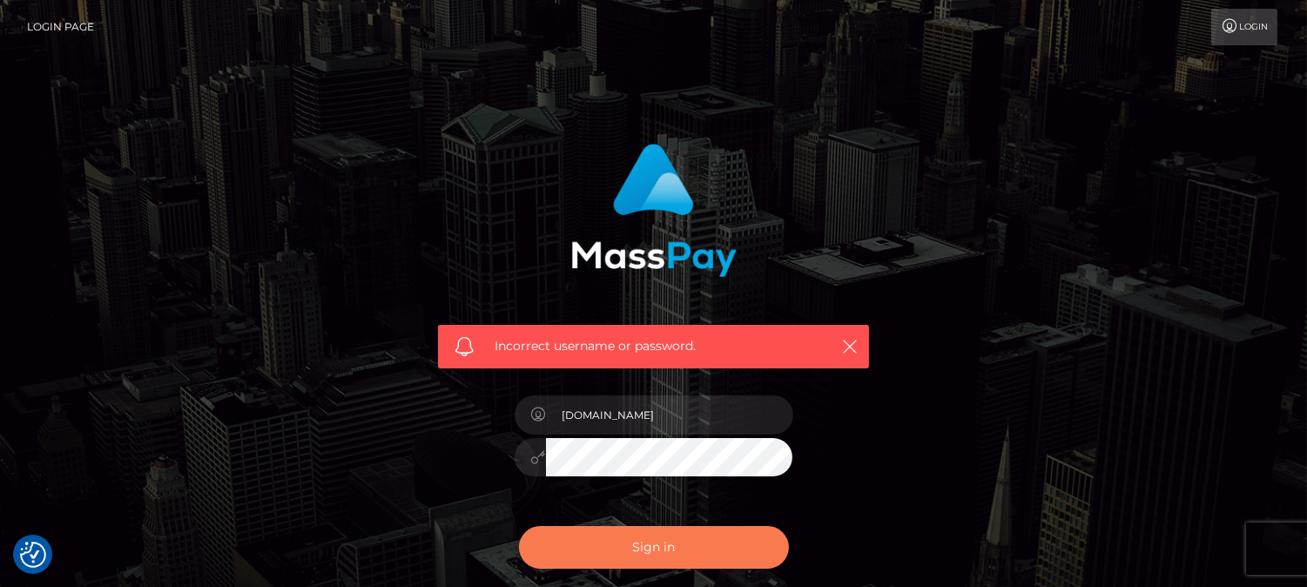
click at [667, 541] on button "Sign in" at bounding box center [654, 547] width 270 height 43
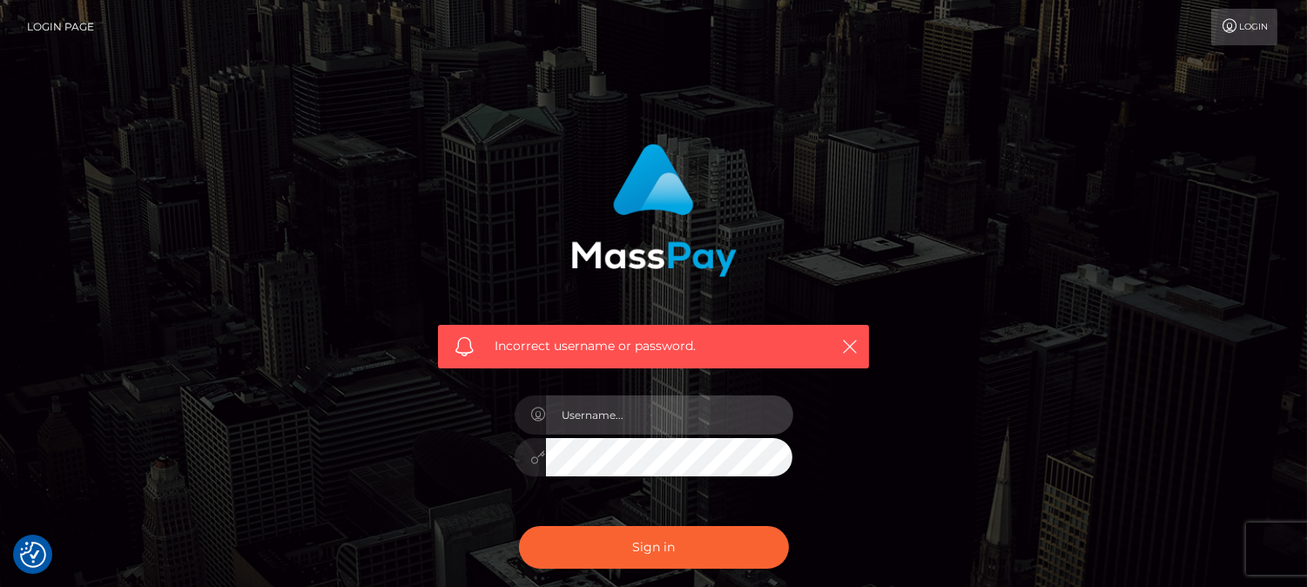
type input "[DOMAIN_NAME]"
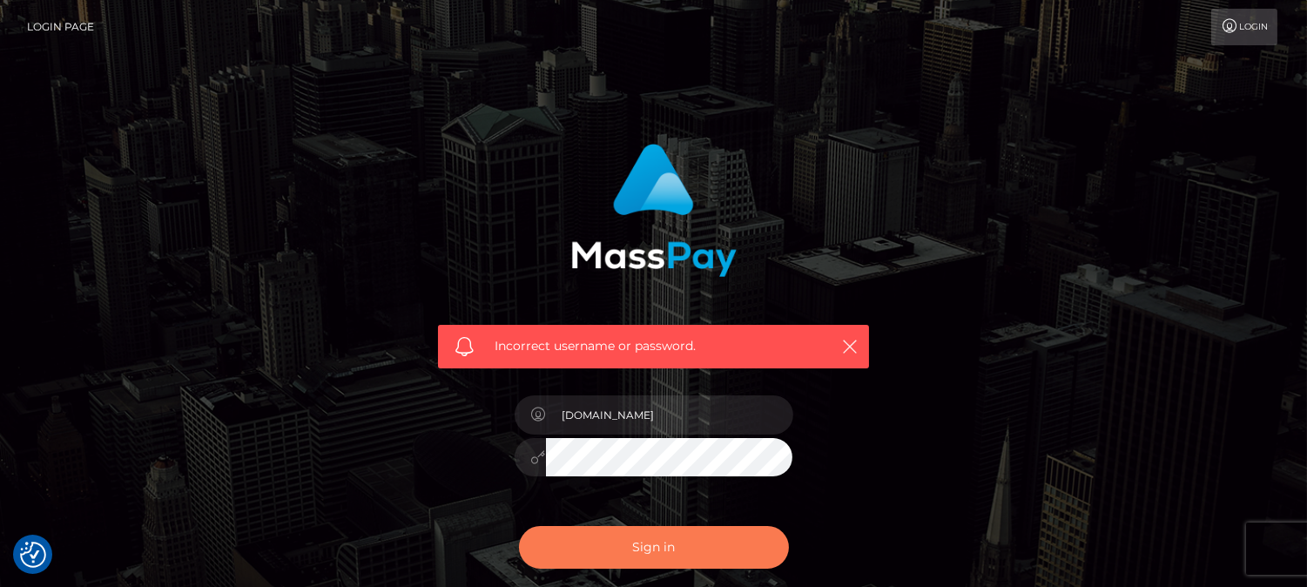
click at [644, 544] on button "Sign in" at bounding box center [654, 547] width 270 height 43
type input "[DOMAIN_NAME]"
click at [637, 559] on button "Sign in" at bounding box center [654, 547] width 270 height 43
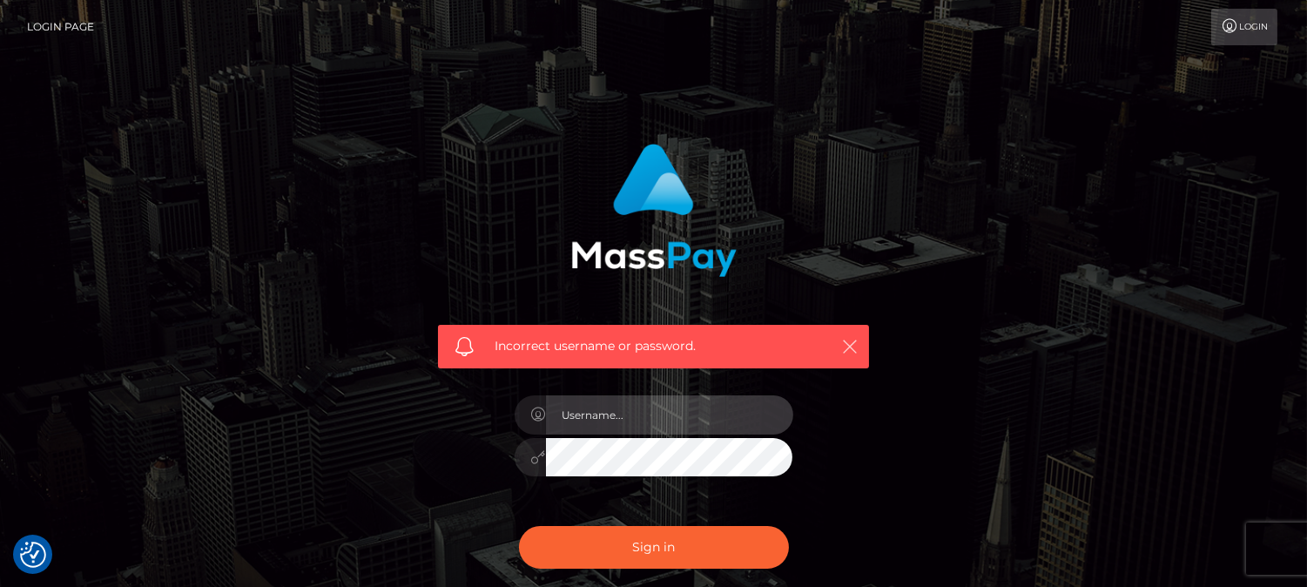
type input "[DOMAIN_NAME]"
click at [852, 343] on icon "button" at bounding box center [849, 346] width 17 height 17
click at [209, 583] on div "Incorrect username or password. [DOMAIN_NAME]" at bounding box center [654, 381] width 993 height 501
